Goal: Transaction & Acquisition: Purchase product/service

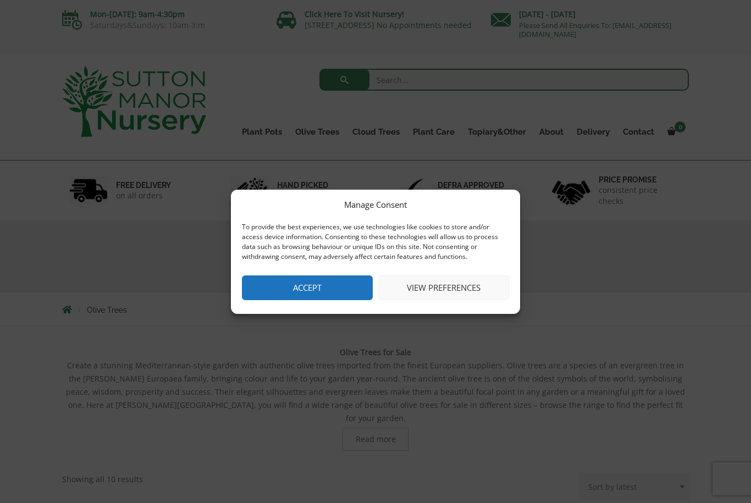
click at [352, 290] on button "Accept" at bounding box center [307, 287] width 131 height 25
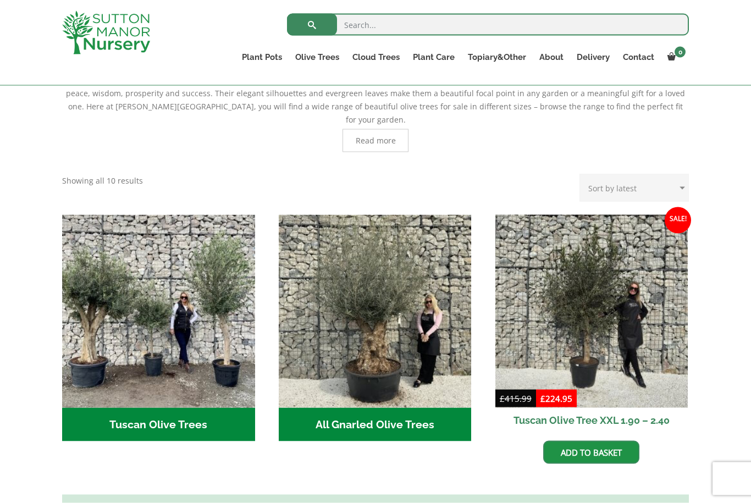
scroll to position [279, 0]
click at [95, 371] on img "Visit product category Tuscan Olive Trees" at bounding box center [158, 310] width 193 height 193
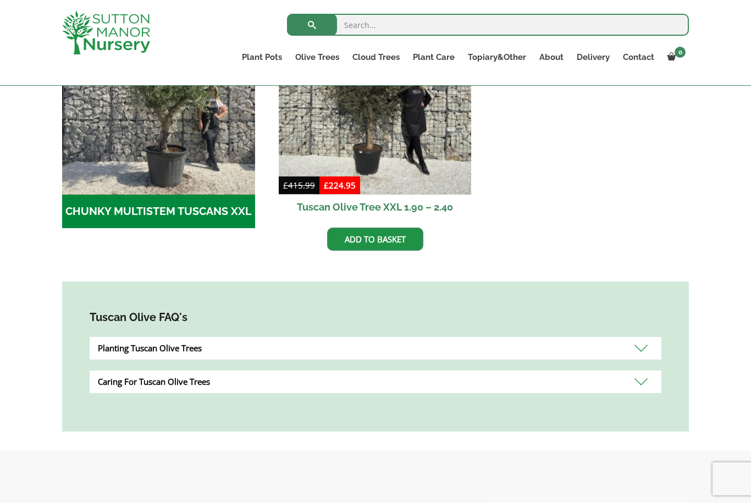
scroll to position [414, 0]
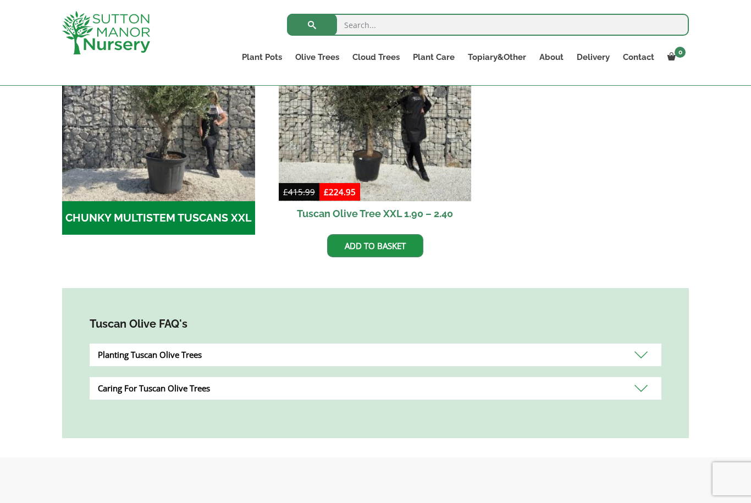
click at [99, 357] on div "Planting Tuscan Olive Trees" at bounding box center [375, 354] width 571 height 23
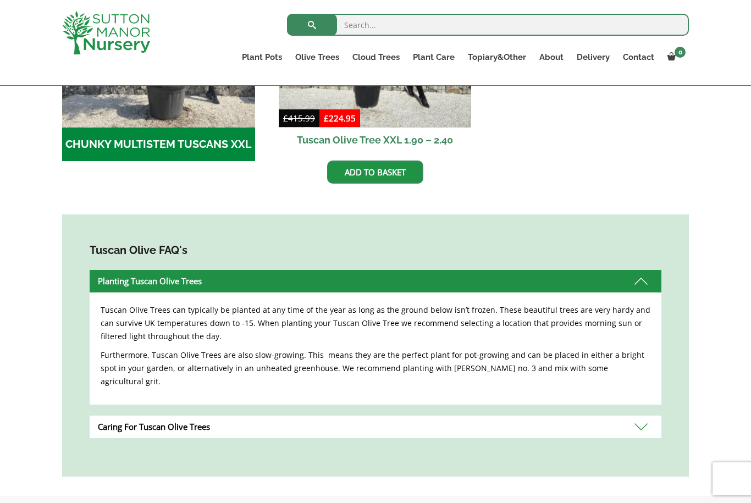
scroll to position [456, 0]
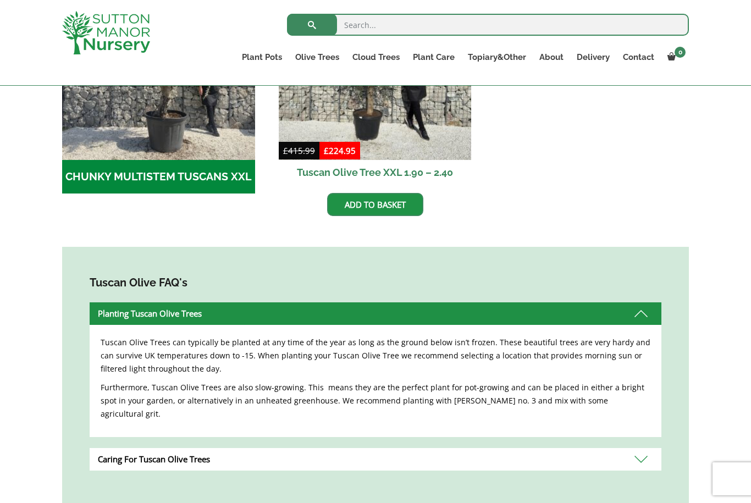
click at [98, 451] on div "Caring For Tuscan Olive Trees" at bounding box center [375, 459] width 571 height 23
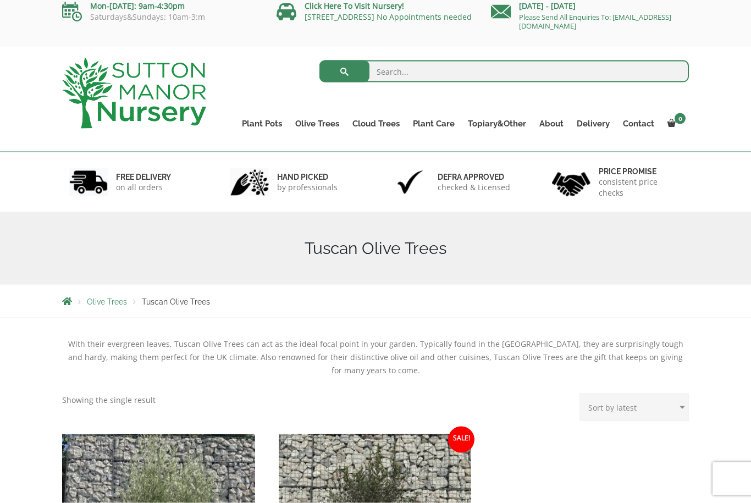
scroll to position [0, 0]
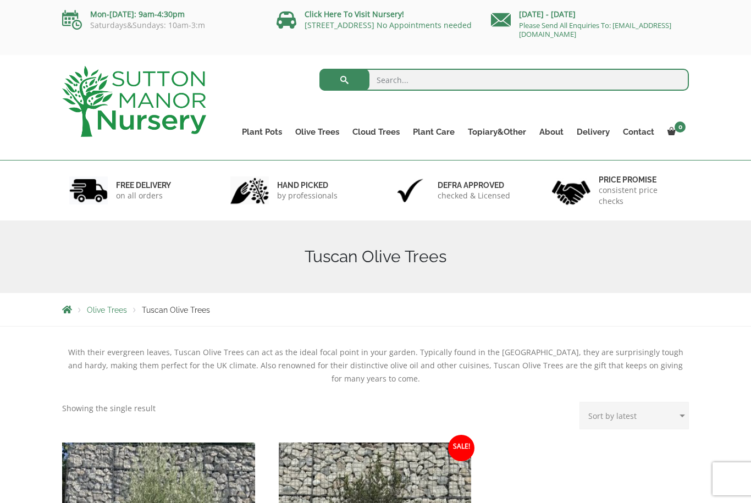
click at [0, 0] on link "Gnarled Plateau Olive Tree XL" at bounding box center [0, 0] width 0 height 0
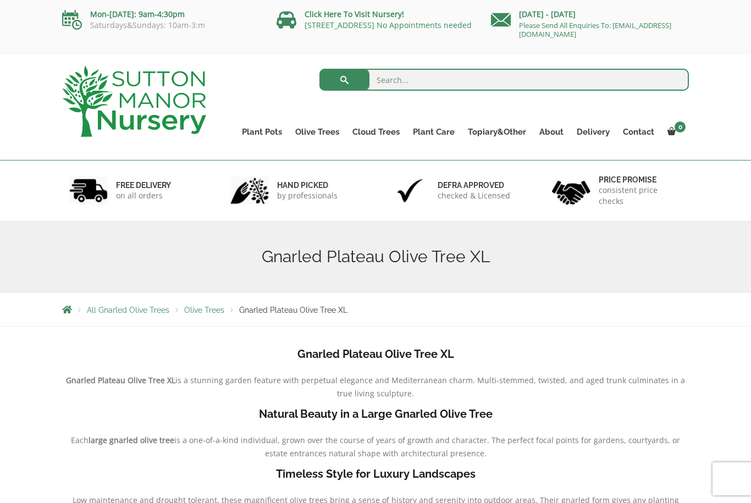
click at [0, 0] on link "Gnarled Olive Trees XXL" at bounding box center [0, 0] width 0 height 0
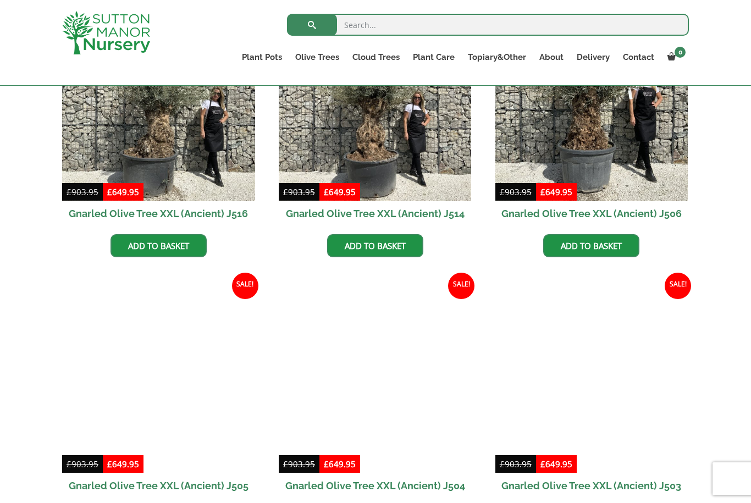
scroll to position [1439, 0]
